Goal: Find specific page/section: Find specific page/section

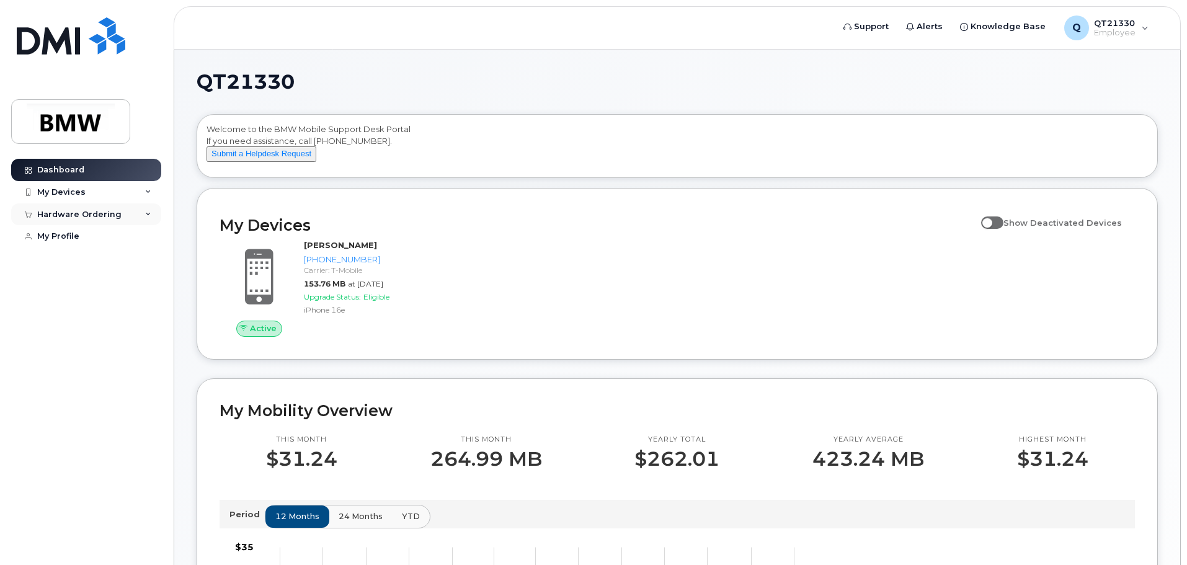
click at [117, 217] on div "Hardware Ordering" at bounding box center [86, 214] width 150 height 22
click at [76, 258] on div "My Profile" at bounding box center [58, 260] width 42 height 10
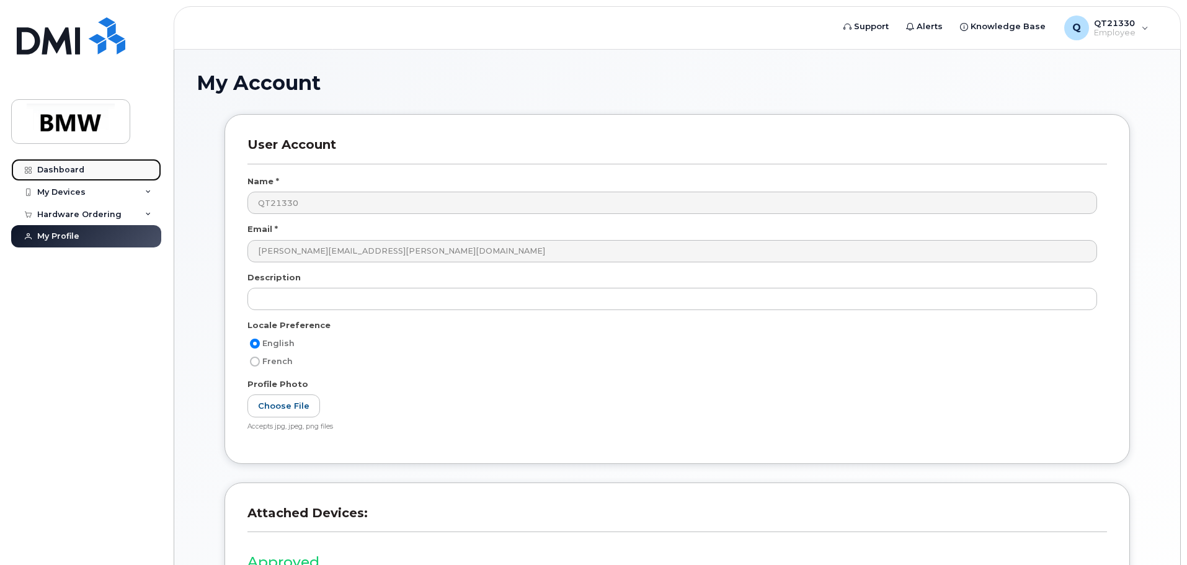
click at [122, 169] on link "Dashboard" at bounding box center [86, 170] width 150 height 22
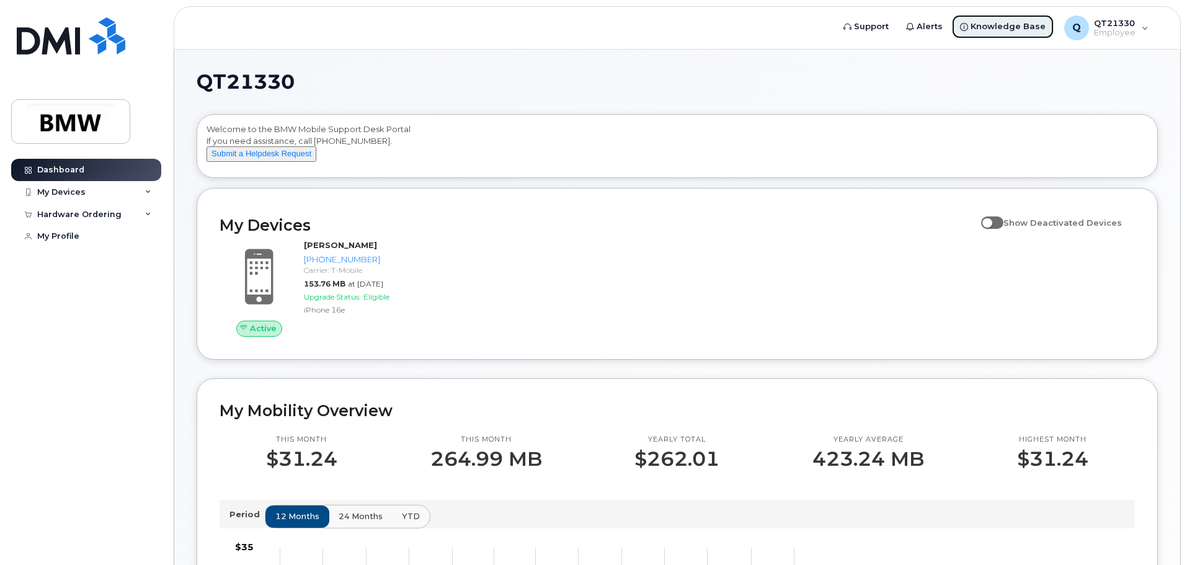
click at [1006, 29] on span "Knowledge Base" at bounding box center [1008, 26] width 75 height 12
